Goal: Task Accomplishment & Management: Manage account settings

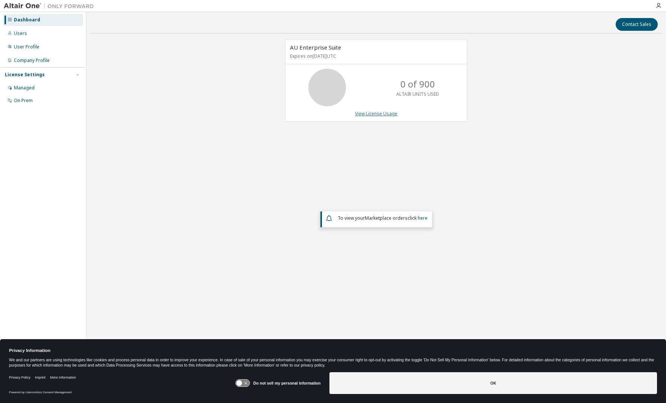
click at [374, 113] on link "View License Usage" at bounding box center [376, 113] width 42 height 6
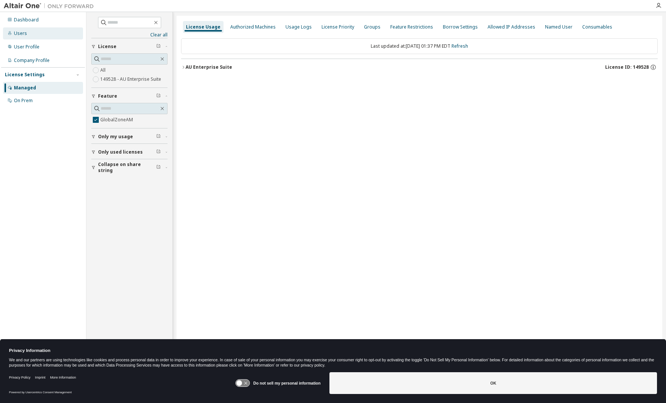
click at [21, 32] on div "Users" at bounding box center [20, 33] width 13 height 6
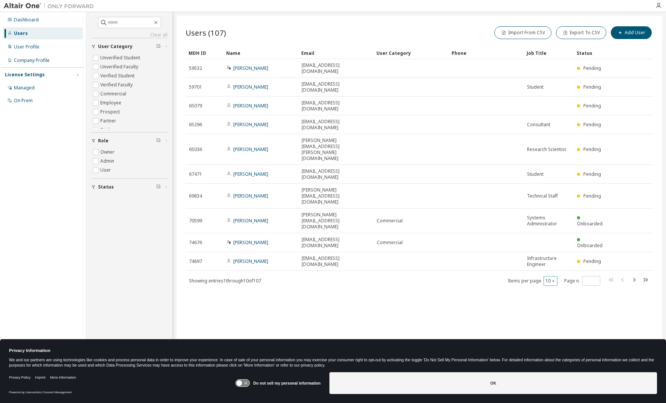
click at [553, 279] on icon "button" at bounding box center [553, 281] width 5 height 5
click at [550, 253] on div "100" at bounding box center [574, 254] width 60 height 9
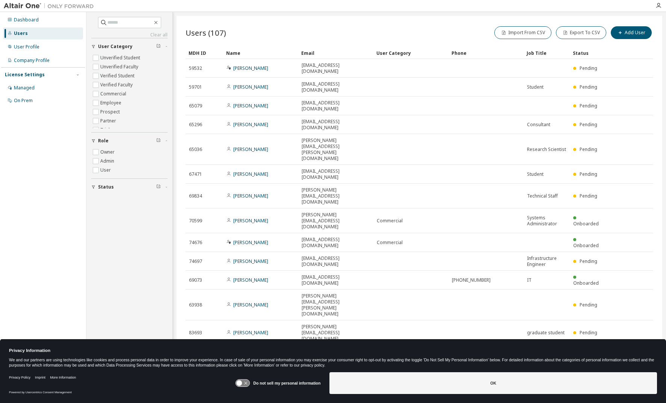
click at [404, 165] on td at bounding box center [410, 174] width 75 height 19
click at [22, 86] on div "Managed" at bounding box center [24, 88] width 21 height 6
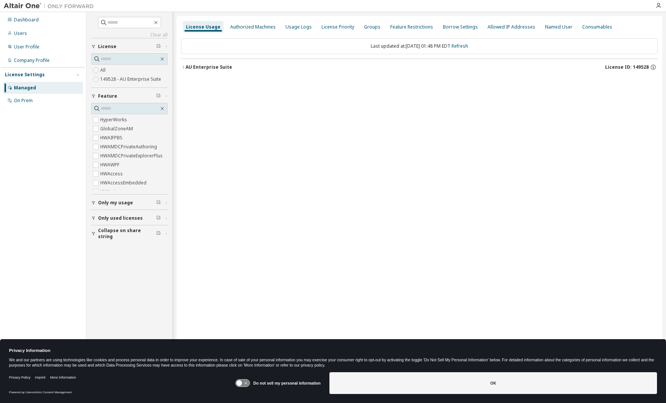
click at [183, 67] on icon "button" at bounding box center [183, 67] width 5 height 5
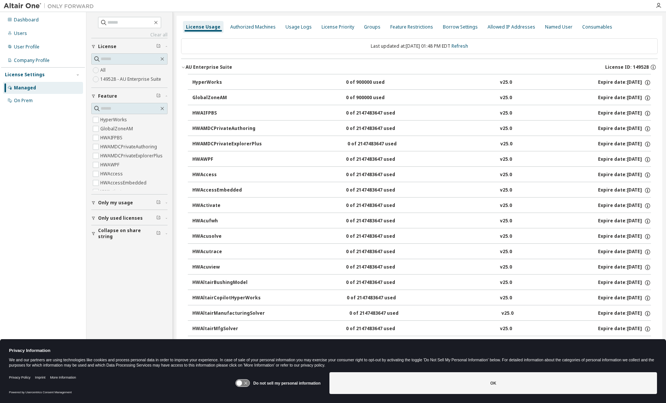
click at [183, 67] on icon "button" at bounding box center [183, 67] width 5 height 5
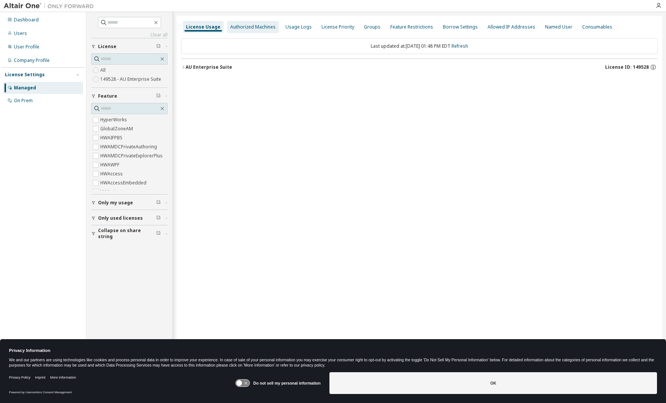
click at [256, 26] on div "Authorized Machines" at bounding box center [252, 27] width 45 height 6
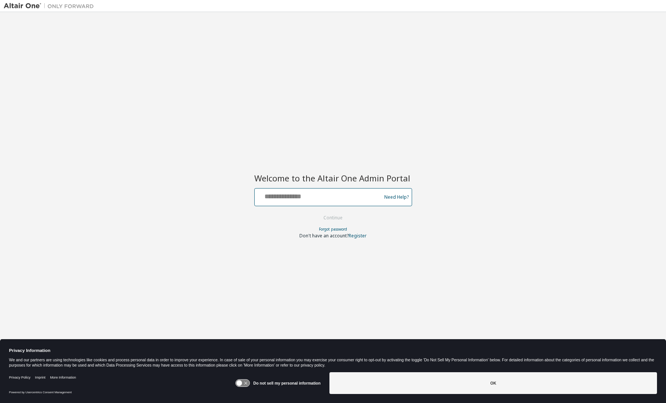
click at [312, 197] on input "text" at bounding box center [319, 195] width 123 height 11
type input "**********"
click at [333, 217] on button "Continue" at bounding box center [332, 217] width 35 height 11
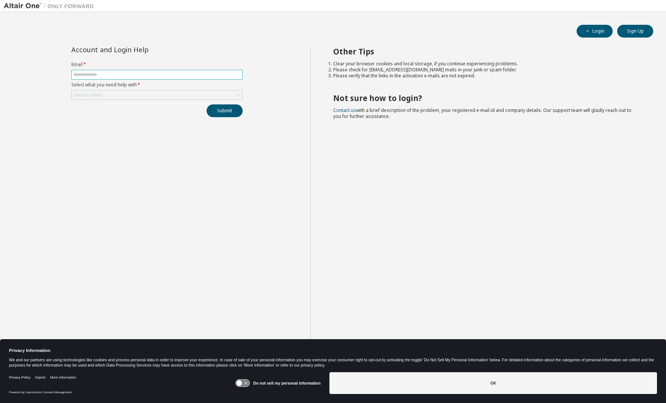
click at [112, 75] on input "text" at bounding box center [156, 75] width 167 height 6
type input "**********"
click at [100, 95] on div "Click to select" at bounding box center [87, 95] width 29 height 6
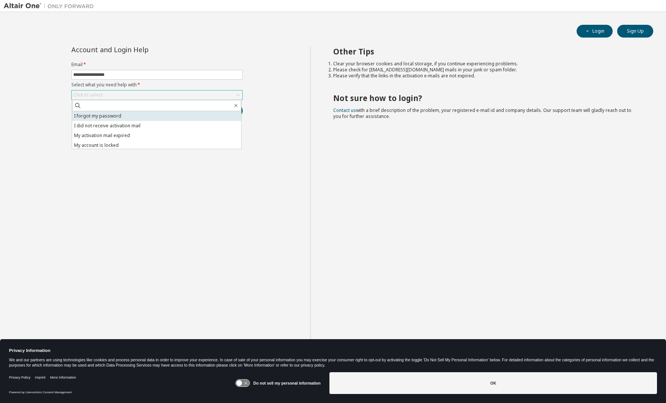
click at [95, 118] on li "I forgot my password" at bounding box center [156, 116] width 169 height 10
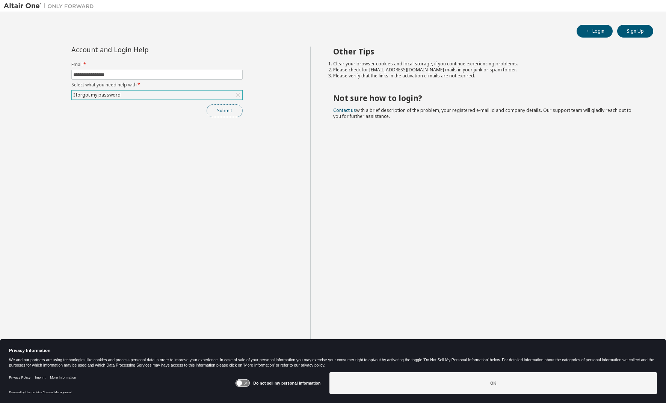
click at [221, 108] on button "Submit" at bounding box center [225, 110] width 36 height 13
click at [312, 168] on div "Other Tips Clear your browser cookies and local storage, if you continue experi…" at bounding box center [486, 208] width 352 height 322
click at [252, 54] on div "**********" at bounding box center [157, 208] width 306 height 322
click at [154, 95] on div "I forgot my password" at bounding box center [157, 94] width 170 height 9
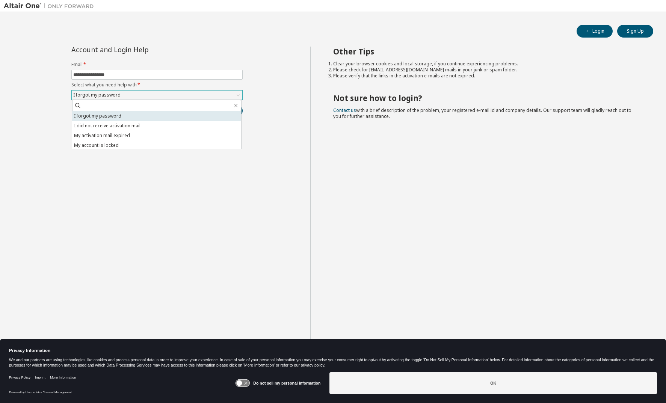
click at [106, 115] on li "I forgot my password" at bounding box center [156, 116] width 169 height 10
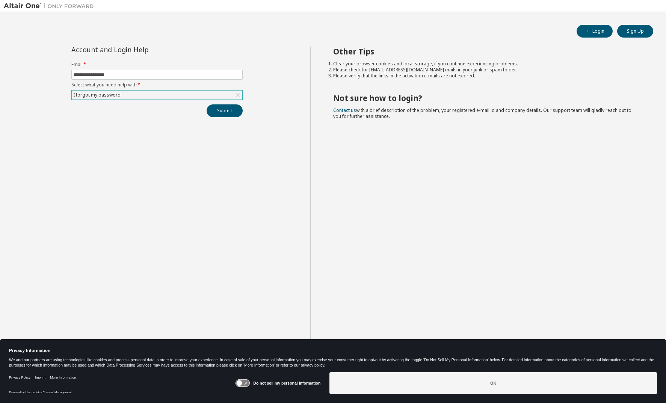
click at [257, 24] on div "**********" at bounding box center [333, 197] width 658 height 362
click at [230, 66] on label "Email *" at bounding box center [156, 65] width 171 height 6
